Goal: Information Seeking & Learning: Check status

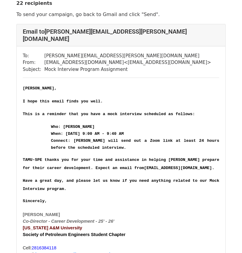
scroll to position [22, 0]
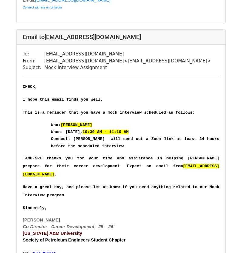
scroll to position [525, 0]
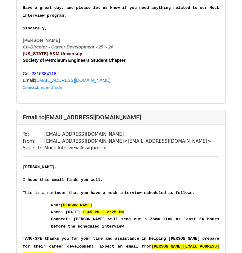
scroll to position [957, 0]
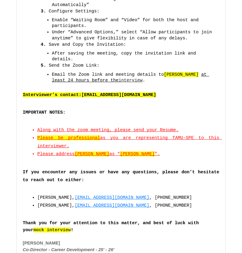
scroll to position [1282, 0]
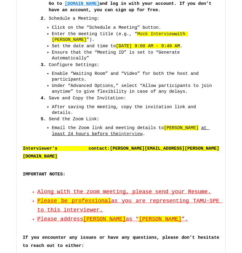
scroll to position [188, 0]
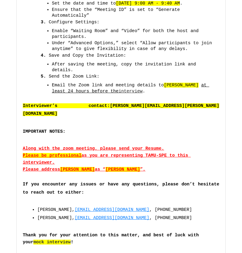
scroll to position [269, 0]
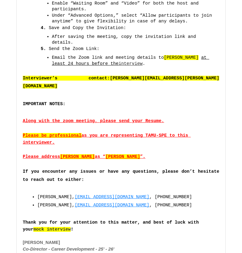
scroll to position [259, 0]
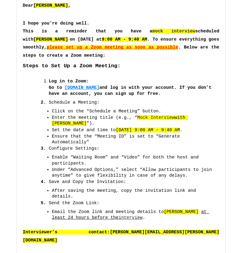
scroll to position [116, 0]
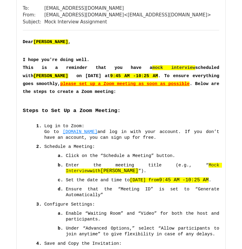
scroll to position [609, 0]
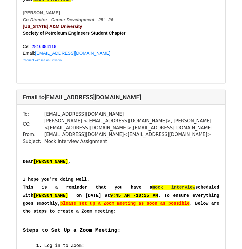
scroll to position [556, 0]
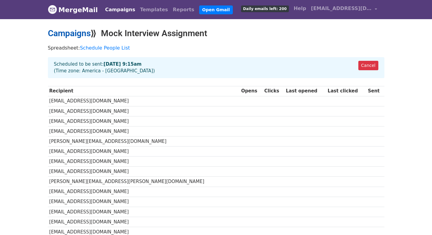
click at [82, 32] on link "Campaigns" at bounding box center [69, 33] width 43 height 10
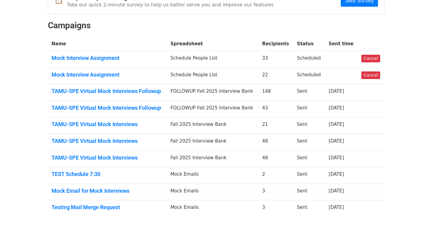
scroll to position [41, 0]
click at [112, 91] on link "TAMU-SPE Virtual Mock Interviews Followup" at bounding box center [108, 90] width 112 height 7
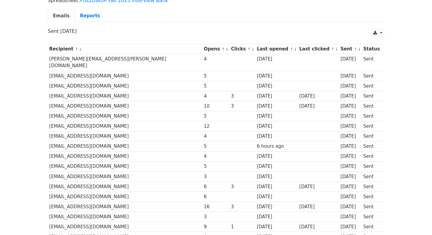
scroll to position [72, 0]
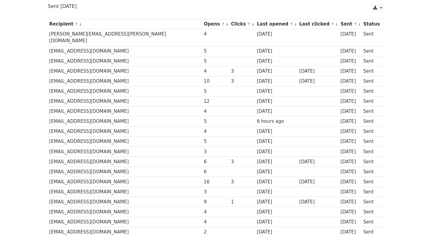
click at [226, 24] on link "↓" at bounding box center [227, 24] width 3 height 5
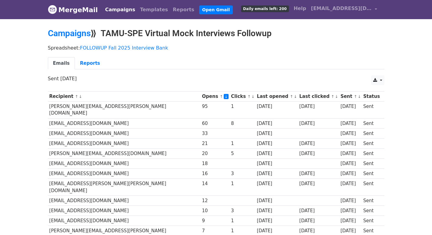
click at [248, 96] on small "↑ ↓" at bounding box center [251, 96] width 6 height 5
click at [252, 96] on link "↓" at bounding box center [253, 96] width 3 height 5
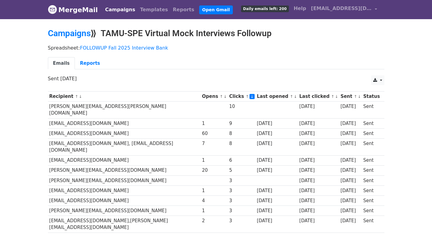
click at [294, 97] on link "↓" at bounding box center [295, 96] width 3 height 5
